Goal: Task Accomplishment & Management: Manage account settings

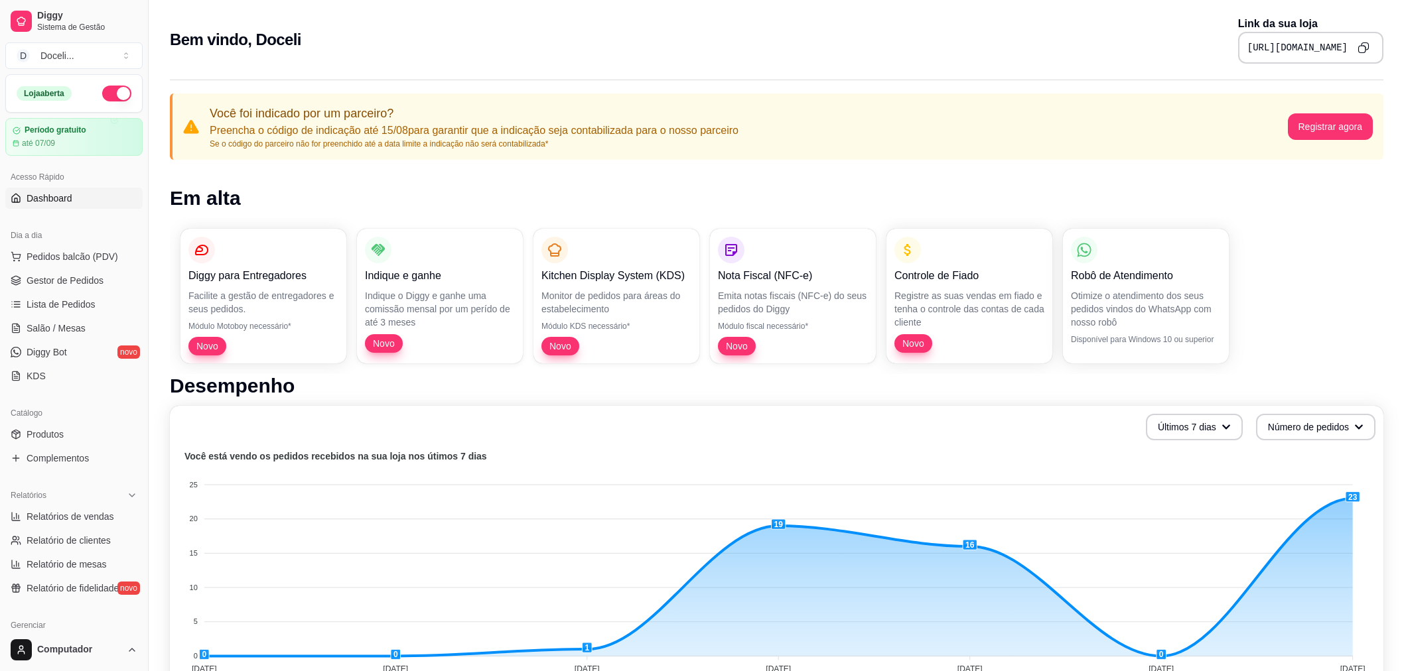
scroll to position [295, 0]
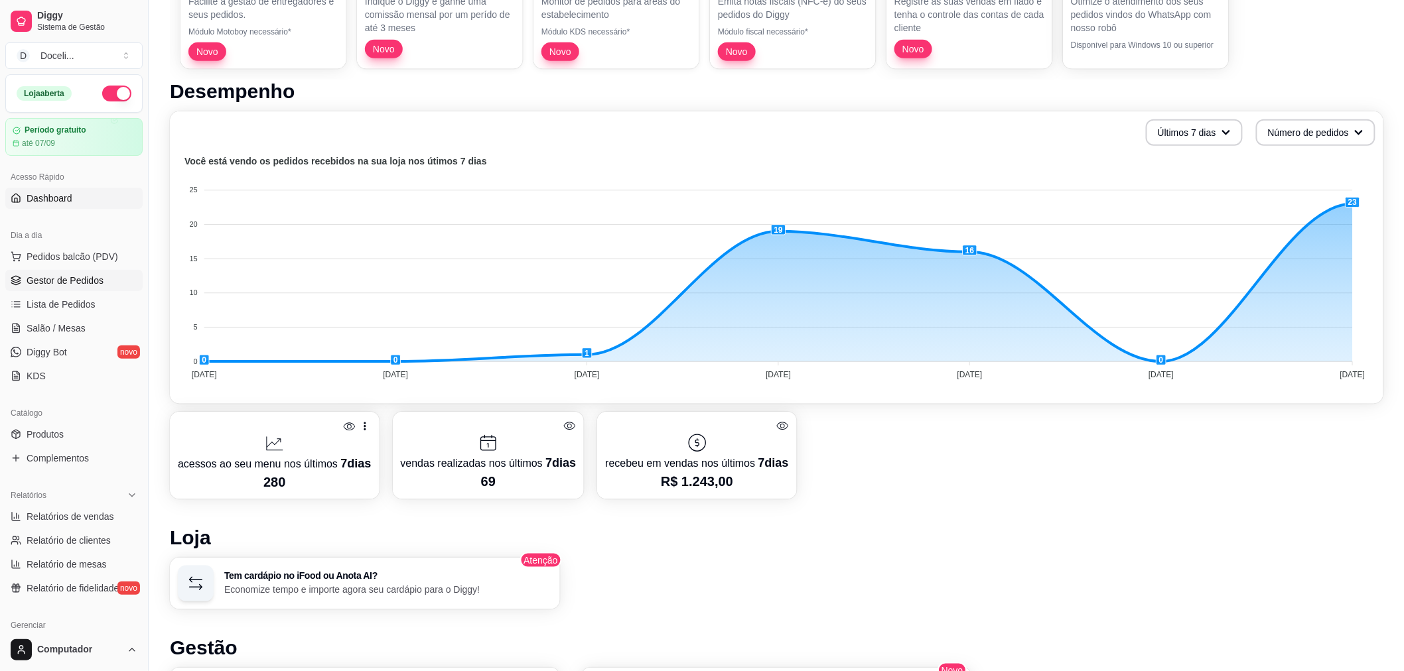
click at [72, 284] on span "Gestor de Pedidos" at bounding box center [65, 280] width 77 height 13
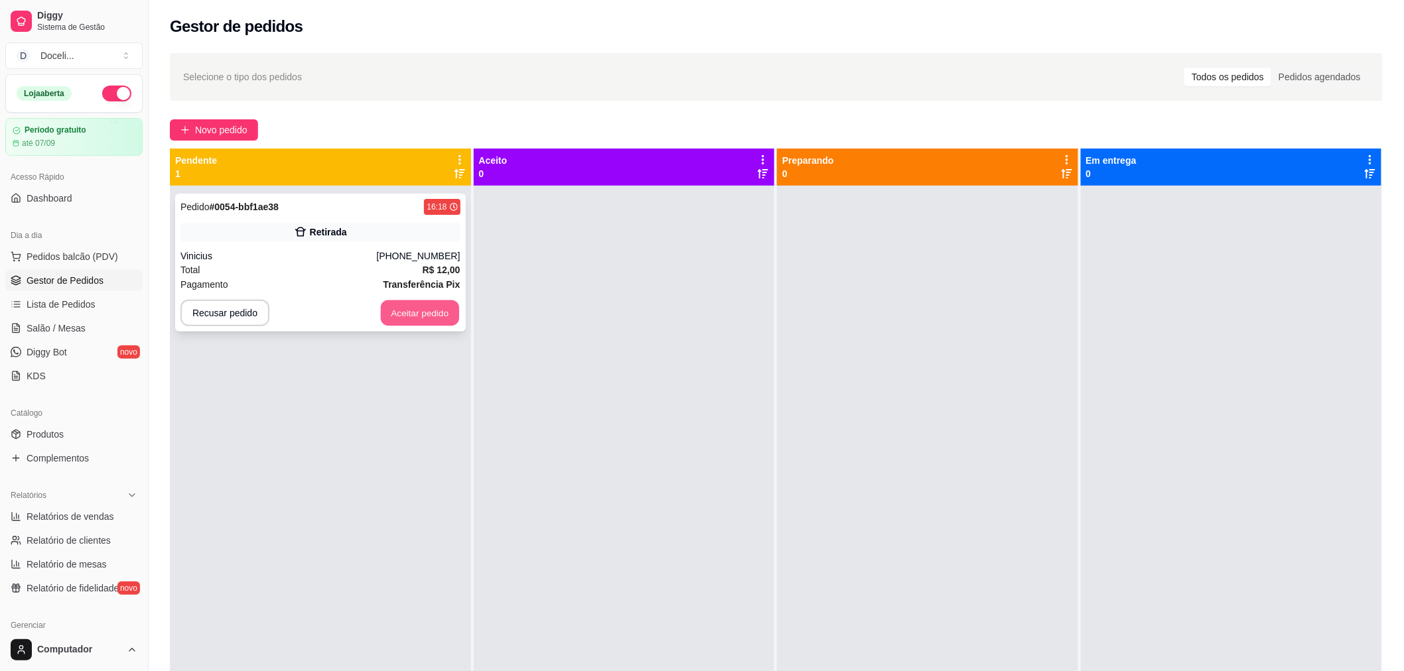
click at [413, 318] on button "Aceitar pedido" at bounding box center [420, 314] width 78 height 26
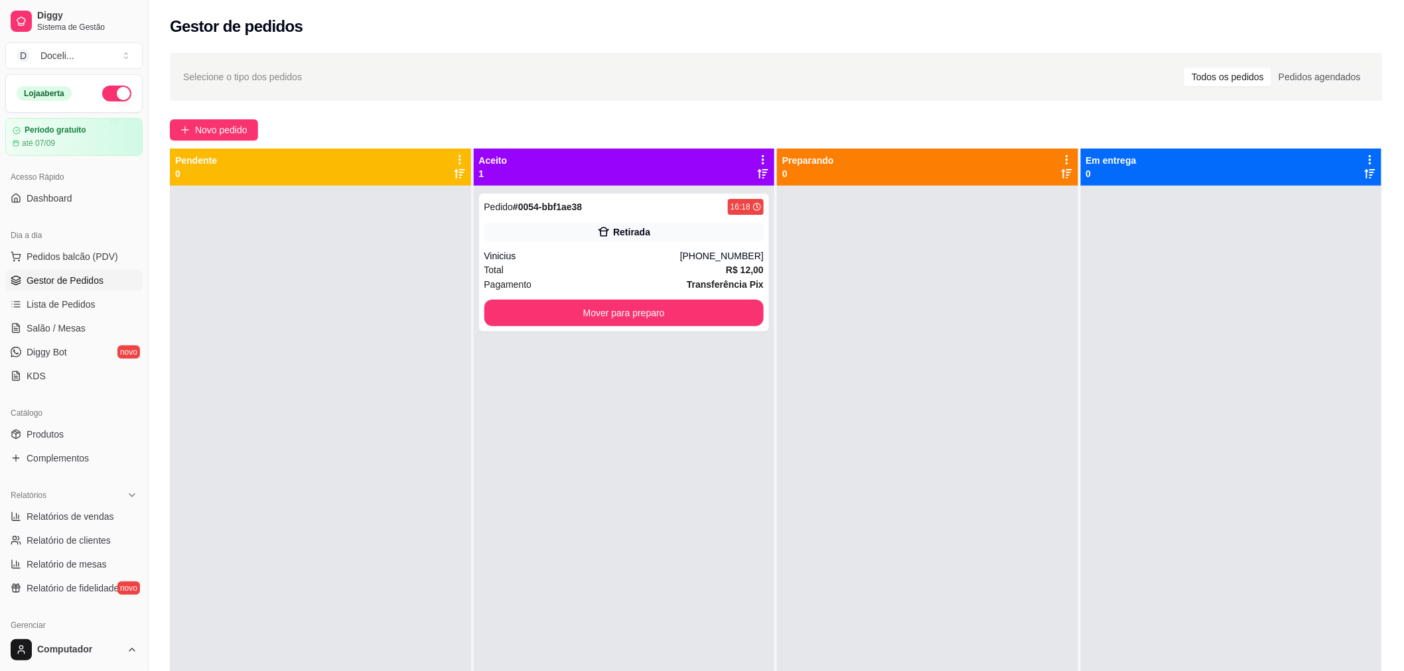
click at [618, 188] on div "Pedido # 0054-bbf1ae38 16:18 Retirada Vinicius [PHONE_NUMBER] Total R$ 12,00 Pa…" at bounding box center [624, 521] width 301 height 671
click at [618, 208] on div "Pedido # 0054-bbf1ae38 16:18" at bounding box center [624, 207] width 280 height 16
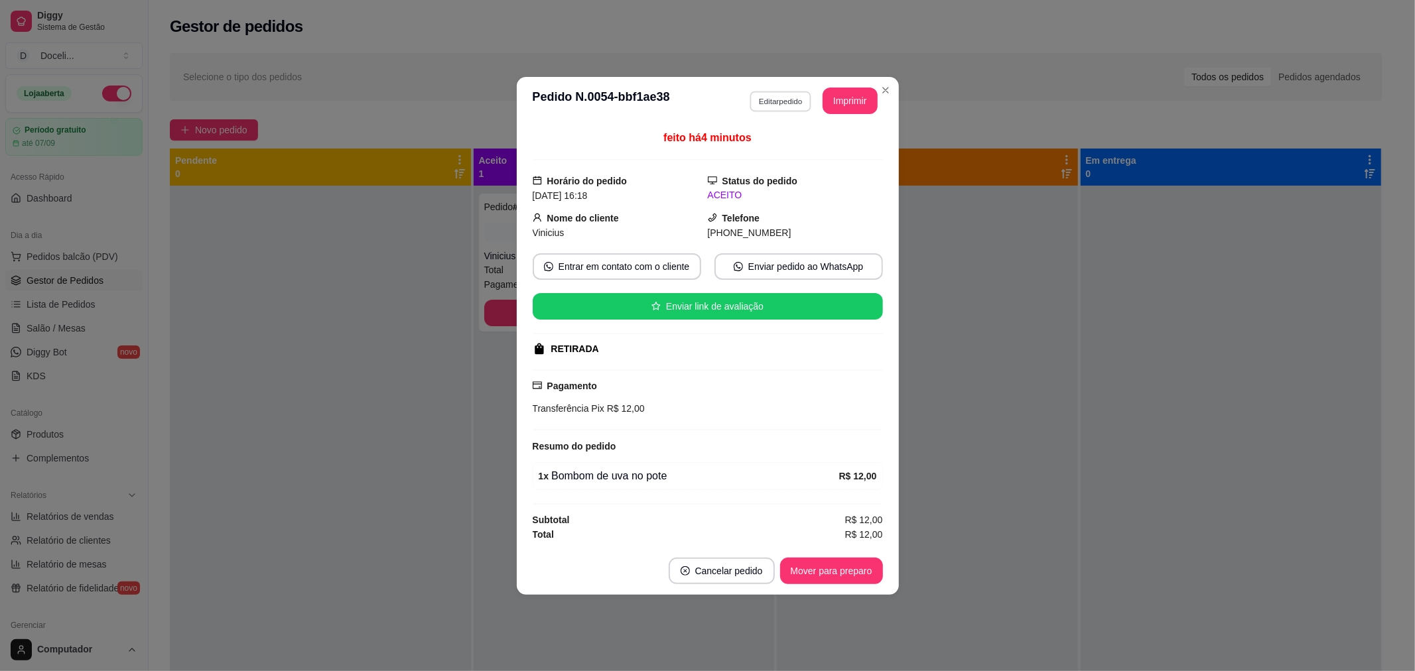
click at [784, 103] on button "Editar pedido" at bounding box center [781, 101] width 62 height 21
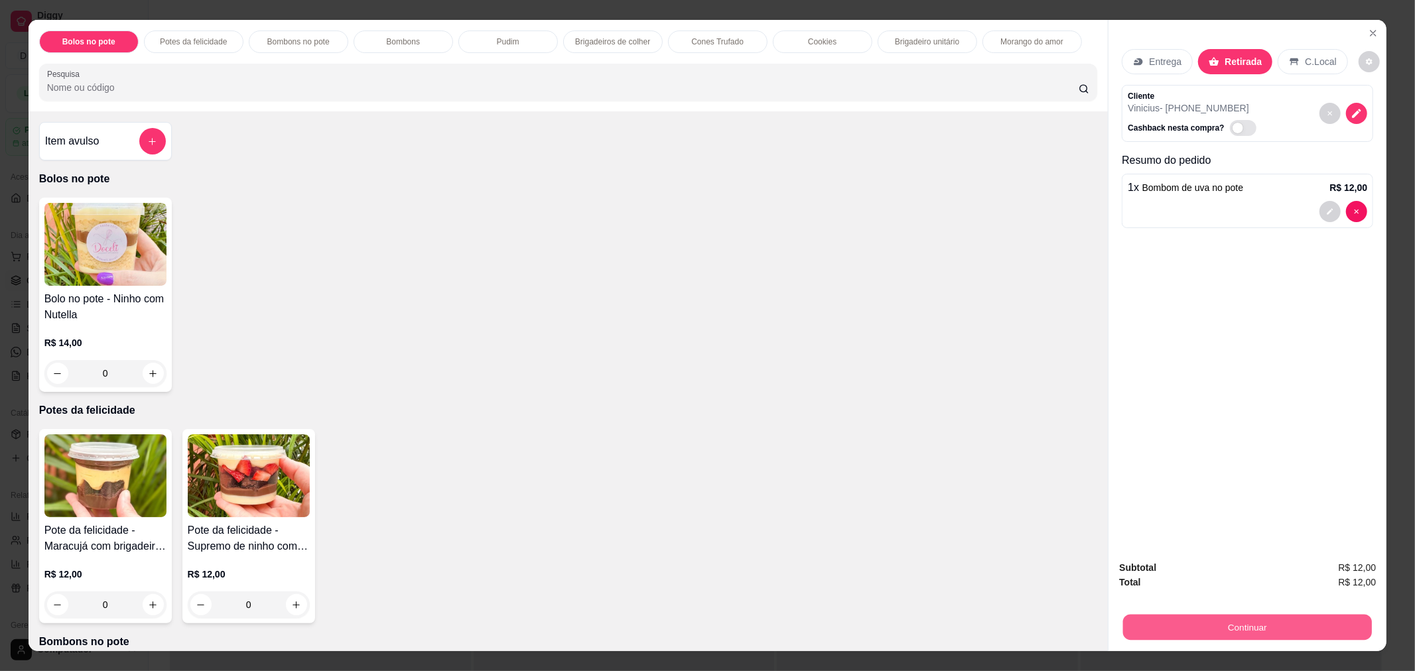
click at [1237, 626] on button "Continuar" at bounding box center [1247, 627] width 249 height 26
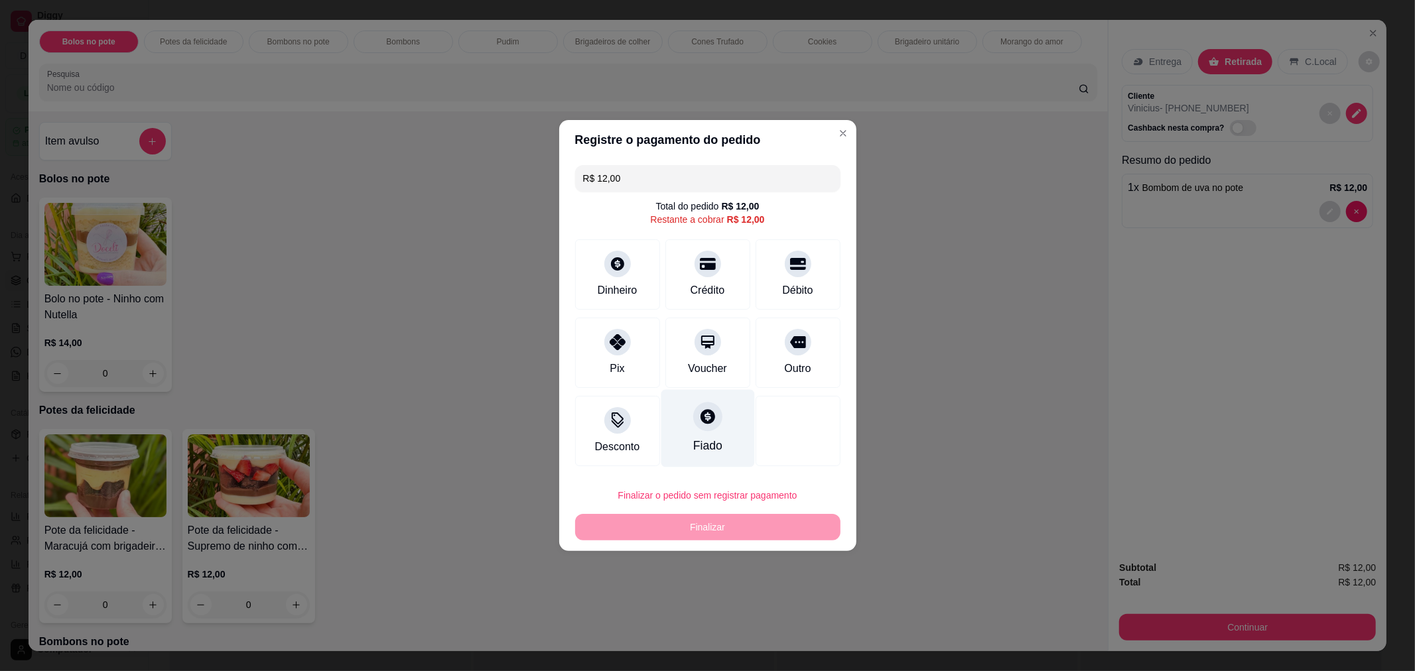
click at [706, 421] on icon at bounding box center [708, 416] width 15 height 15
type input "R$ 0,00"
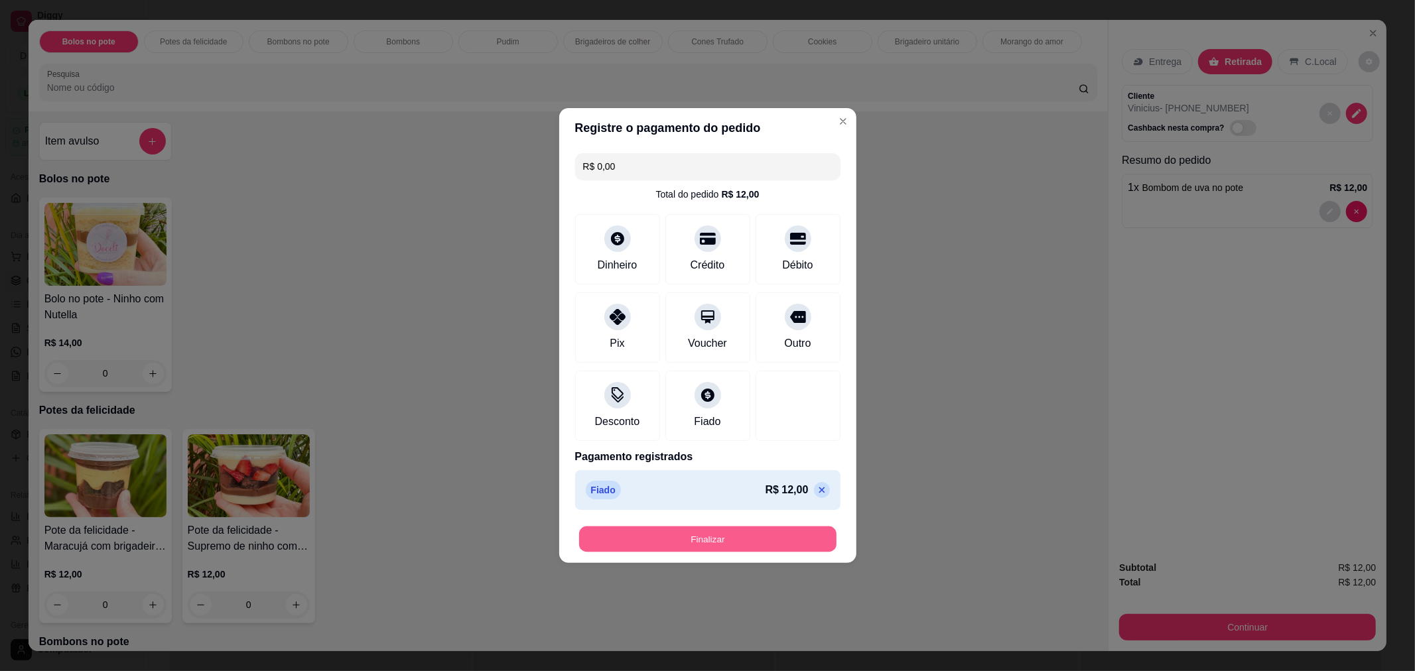
click at [702, 540] on button "Finalizar" at bounding box center [707, 540] width 257 height 26
type input "0"
type input "-R$ 12,00"
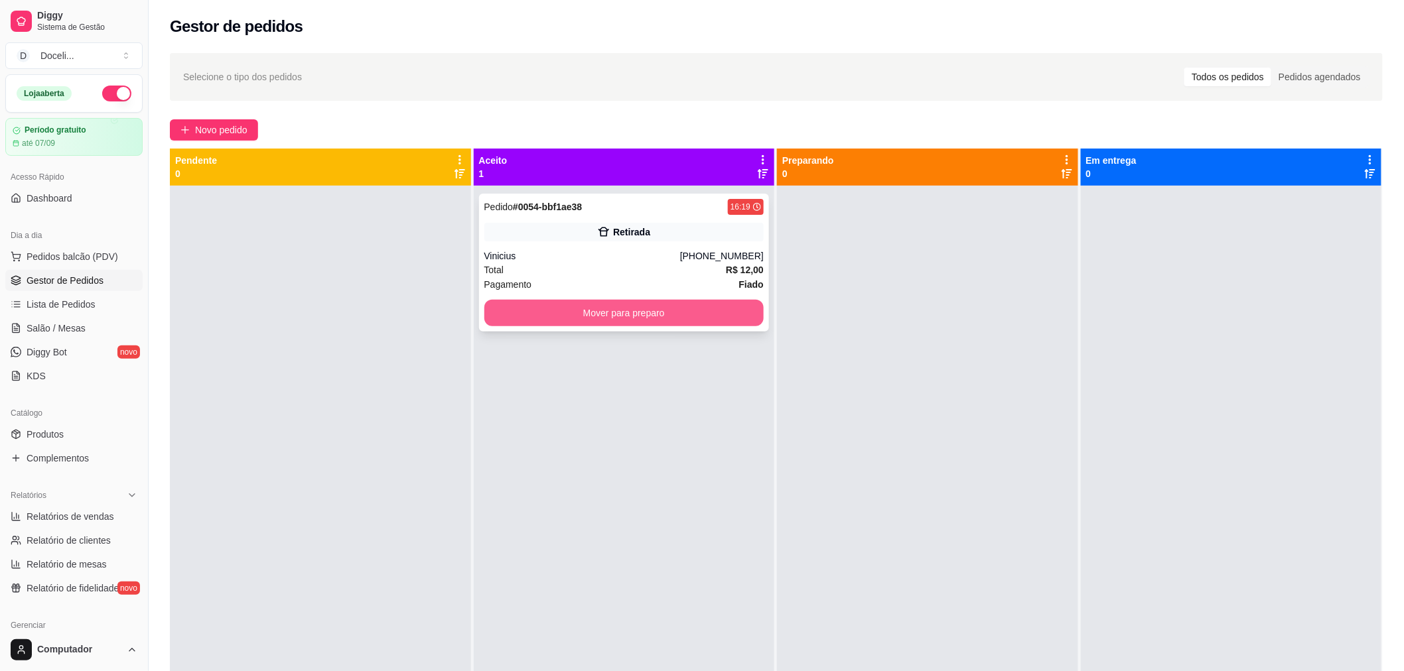
click at [657, 316] on button "Mover para preparo" at bounding box center [624, 313] width 280 height 27
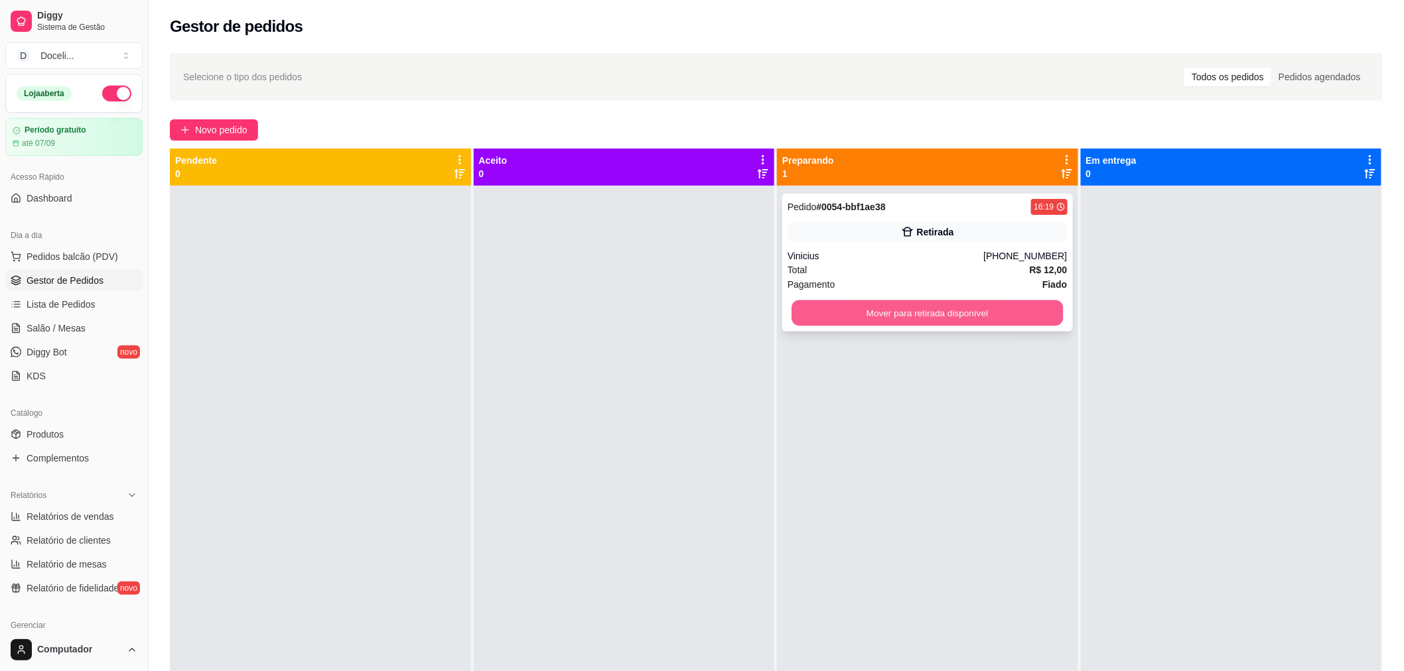
click at [898, 316] on button "Mover para retirada disponível" at bounding box center [926, 314] width 271 height 26
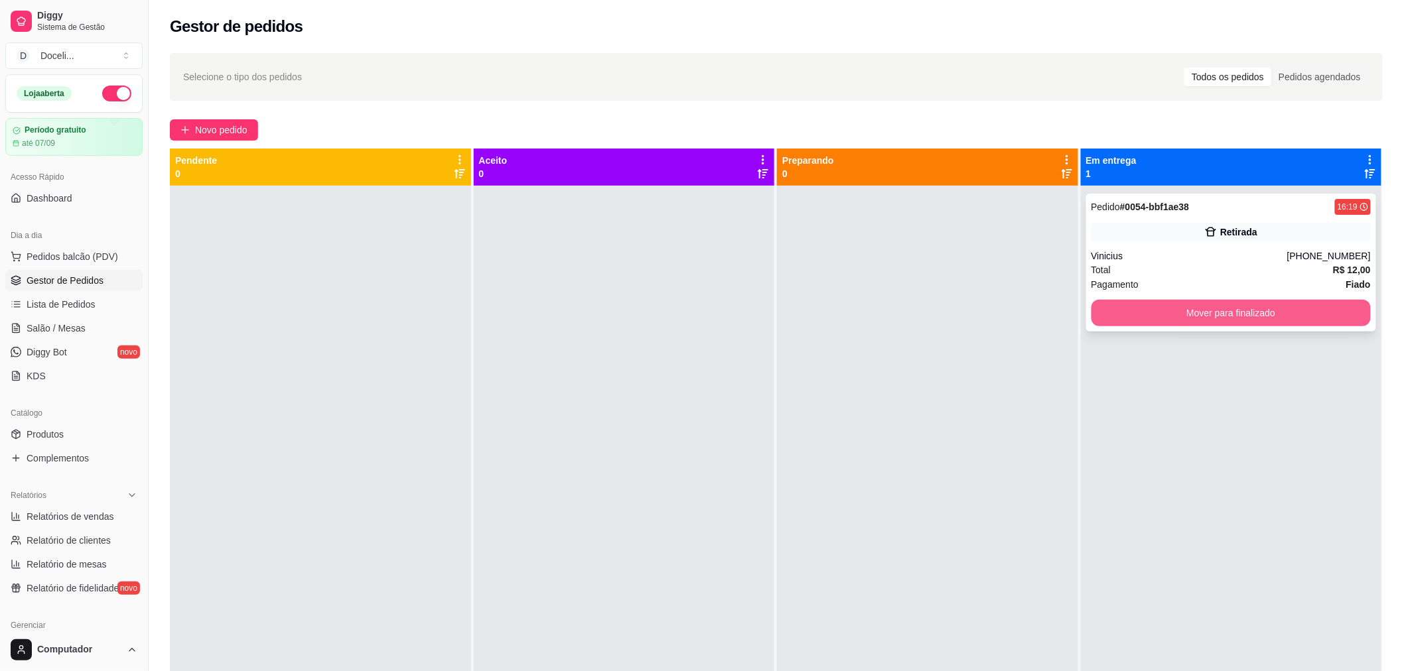
click at [1144, 312] on button "Mover para finalizado" at bounding box center [1231, 313] width 280 height 27
